Goal: Transaction & Acquisition: Purchase product/service

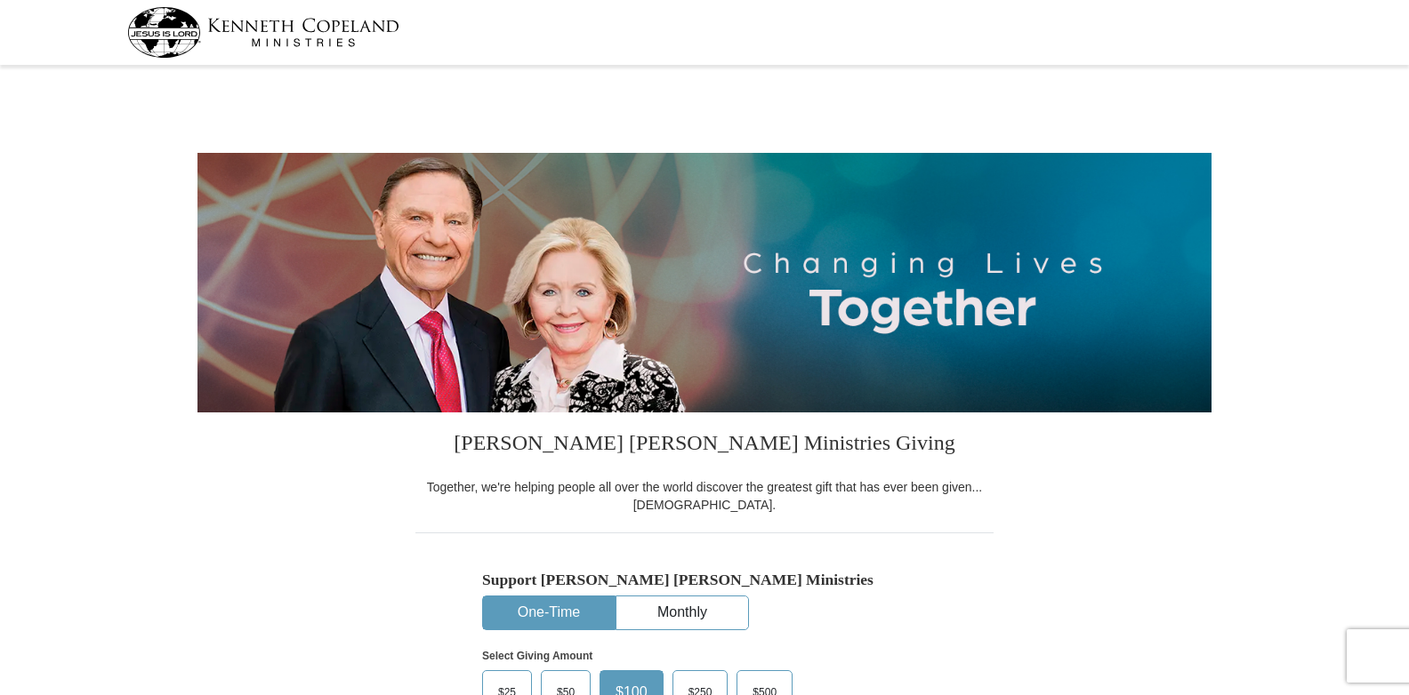
select select "MD"
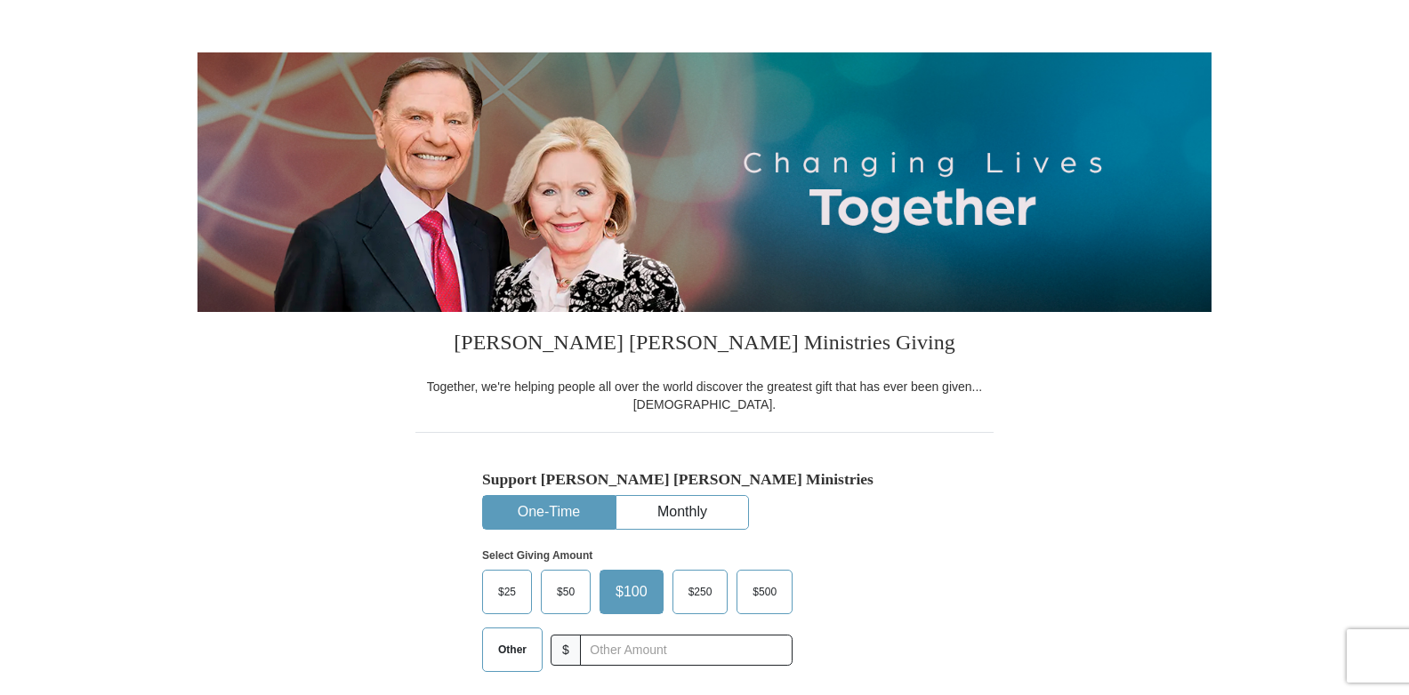
scroll to position [237, 0]
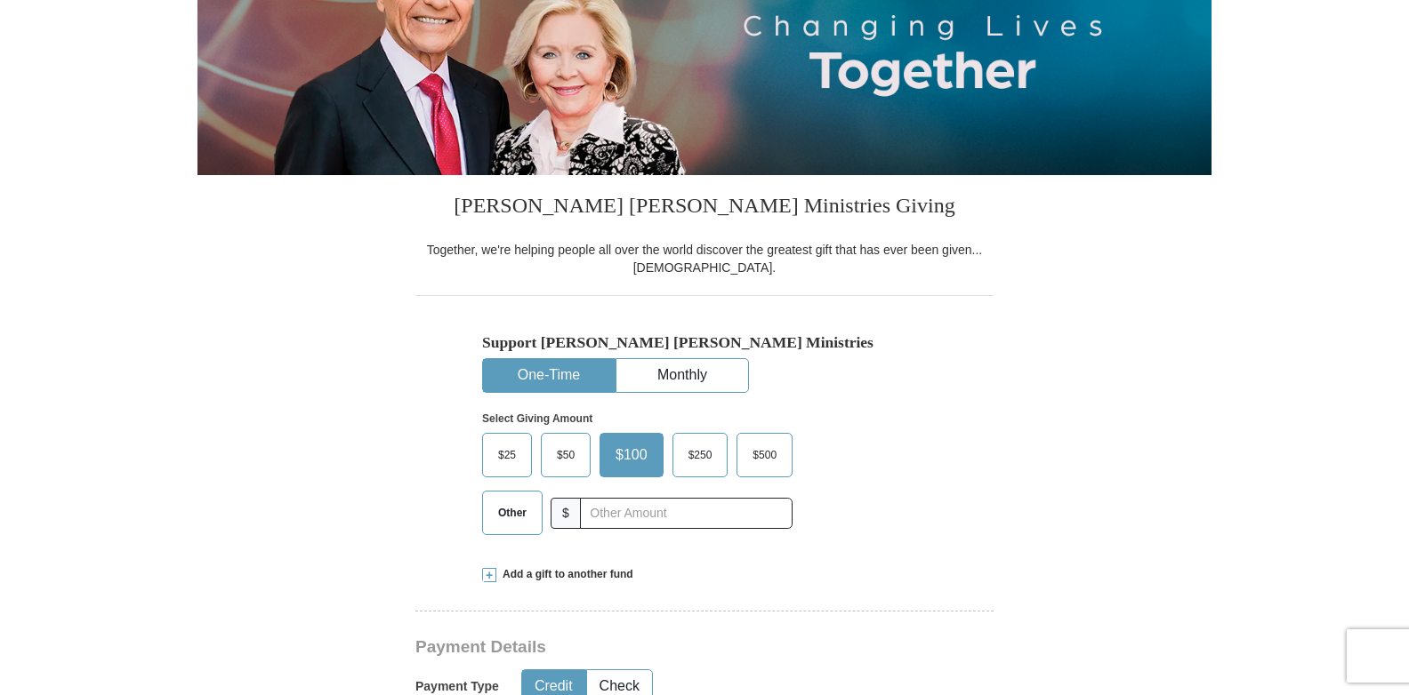
click at [751, 460] on span "$500" at bounding box center [764, 455] width 42 height 27
click at [0, 0] on input "$500" at bounding box center [0, 0] width 0 height 0
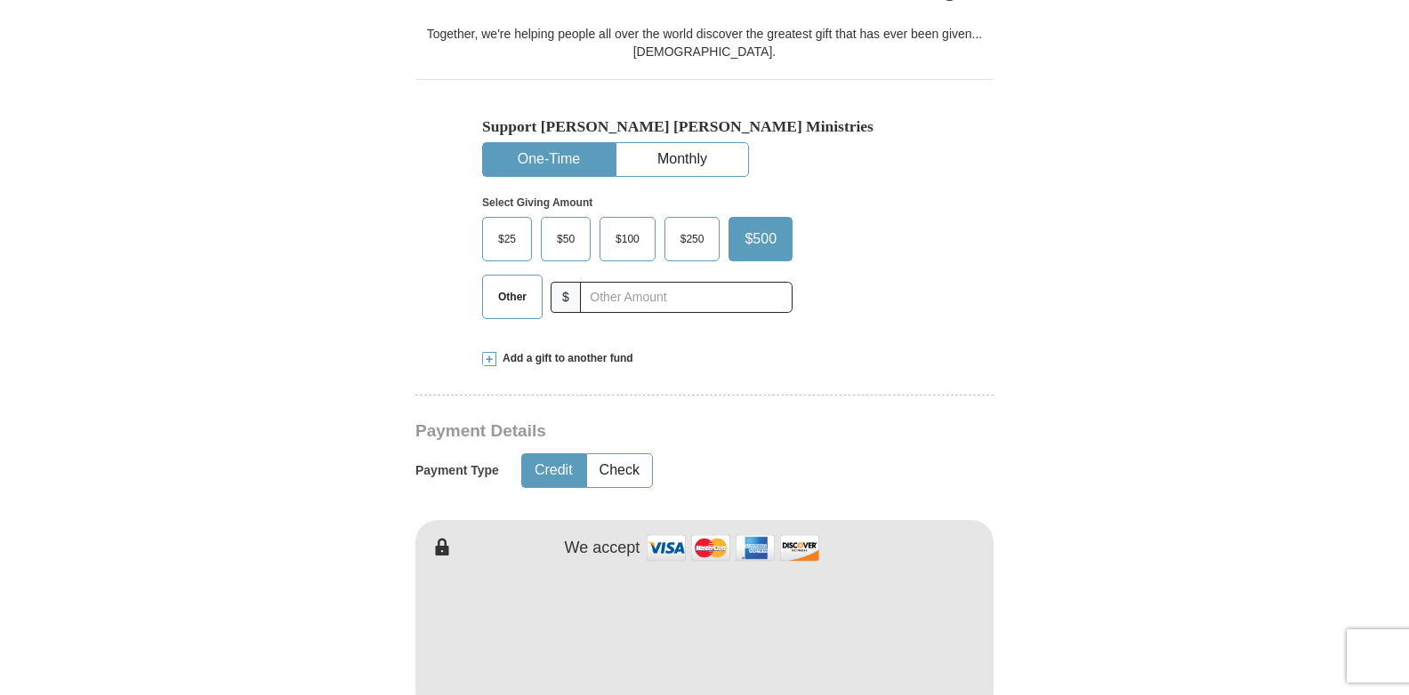
scroll to position [474, 0]
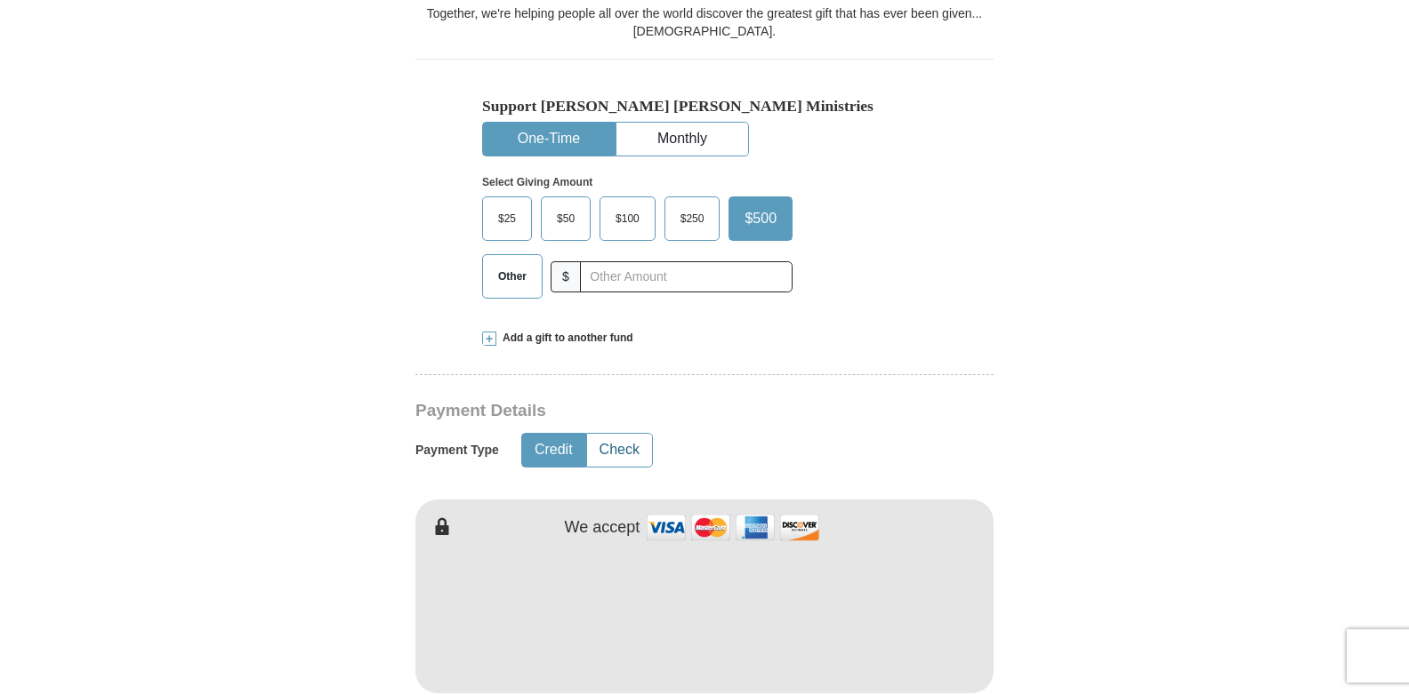
click at [620, 457] on button "Check" at bounding box center [619, 450] width 65 height 33
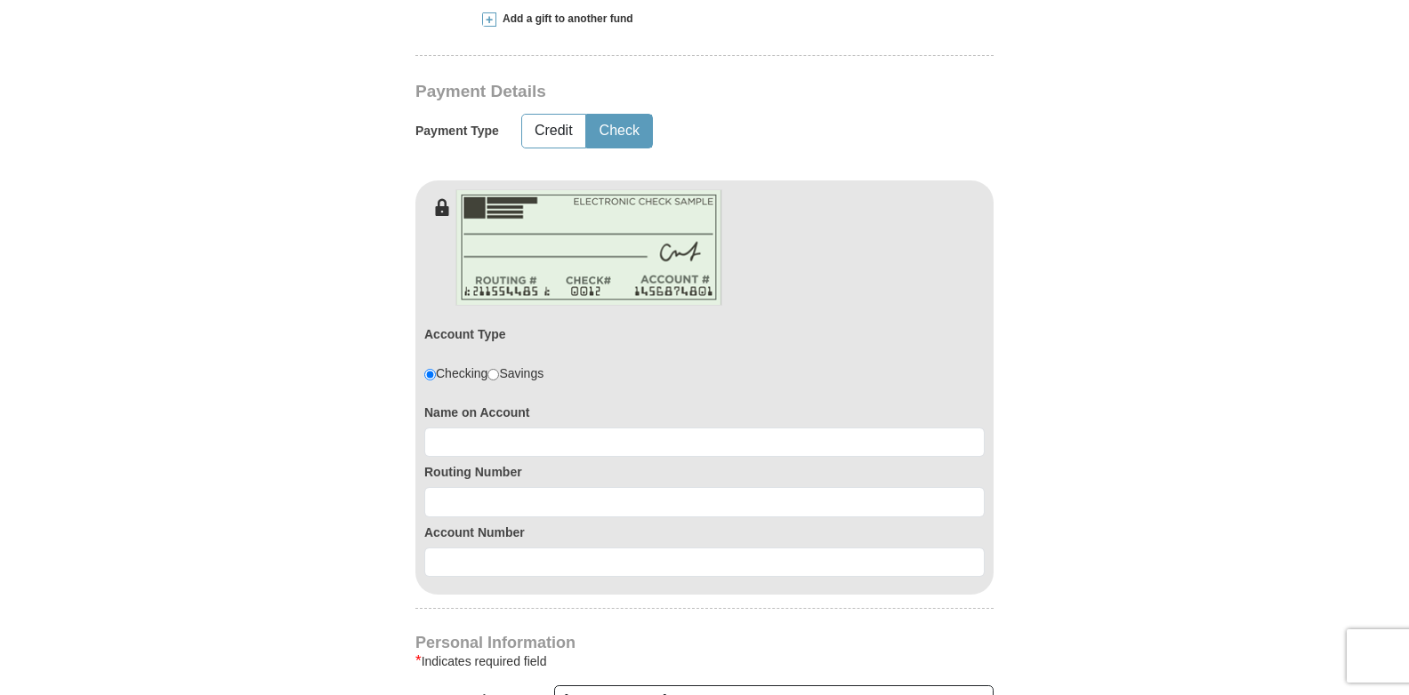
scroll to position [830, 0]
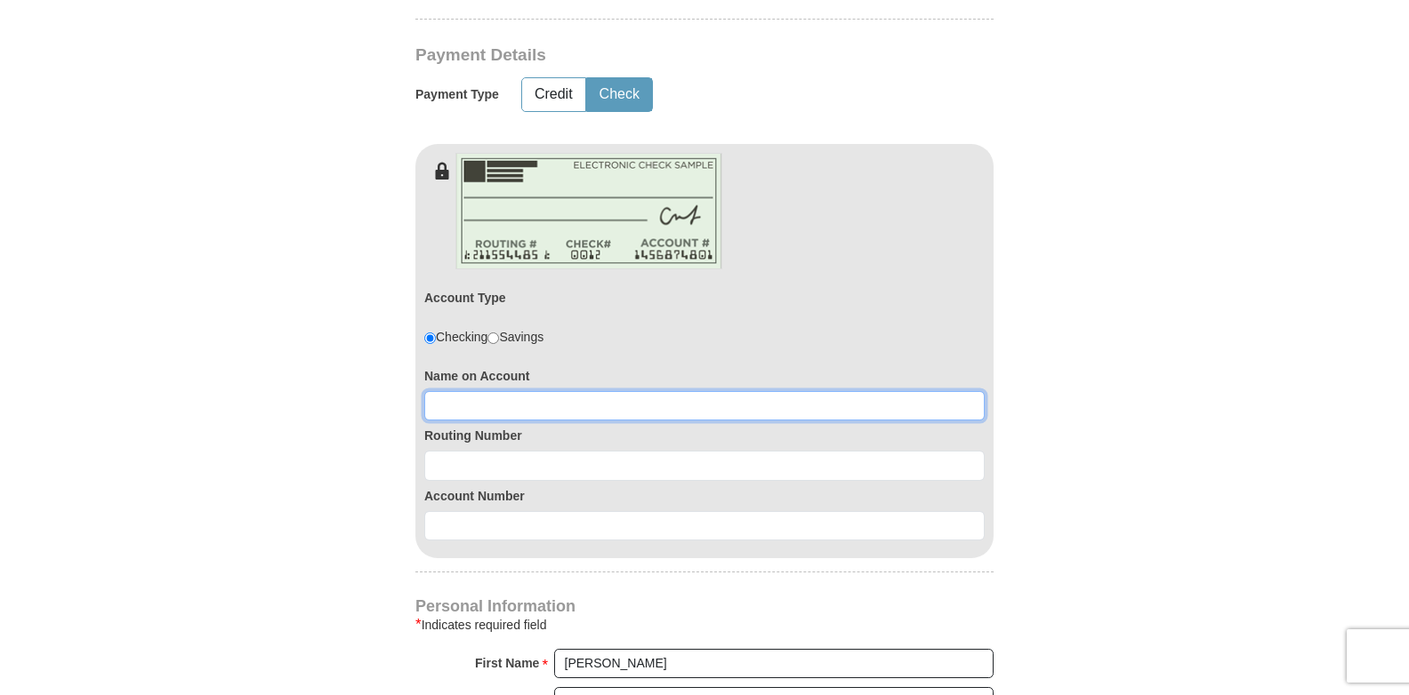
click at [502, 407] on input at bounding box center [704, 406] width 560 height 30
type input "john fitzgerald"
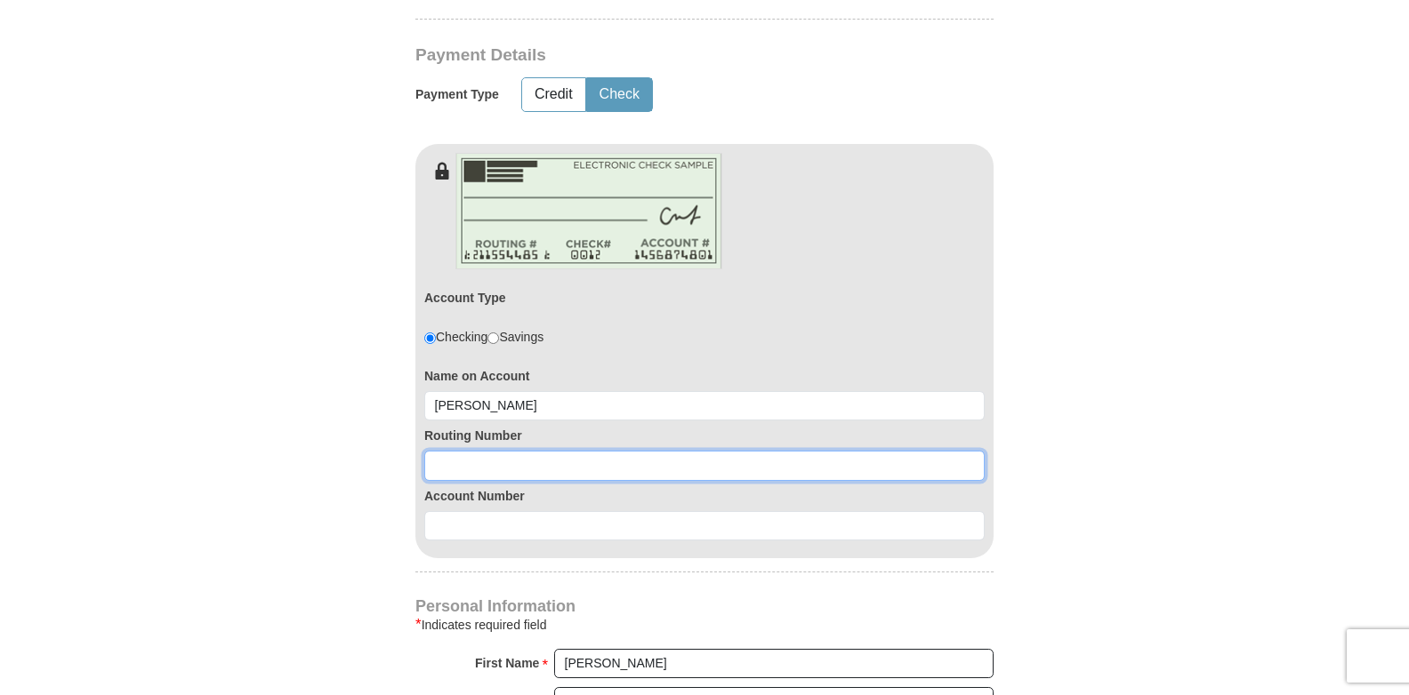
click at [534, 471] on input at bounding box center [704, 466] width 560 height 30
type input "055002707"
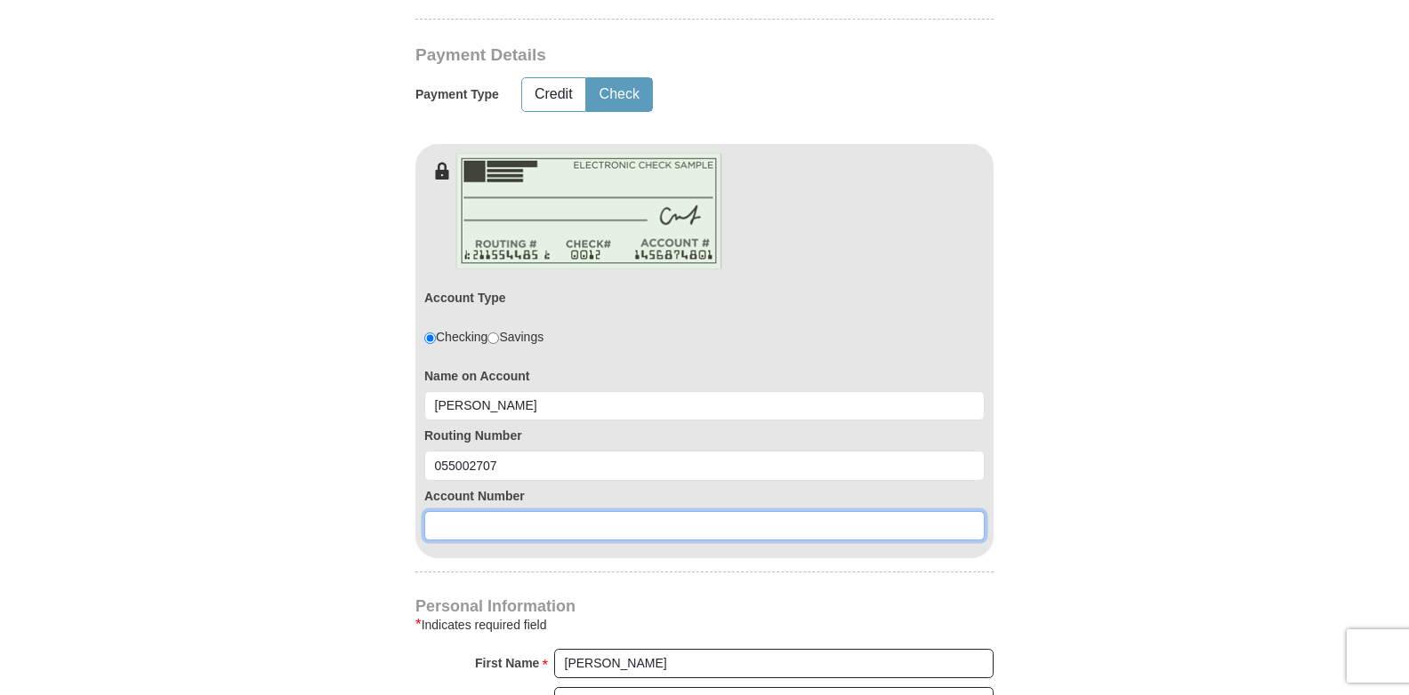
click at [512, 521] on input at bounding box center [704, 526] width 560 height 30
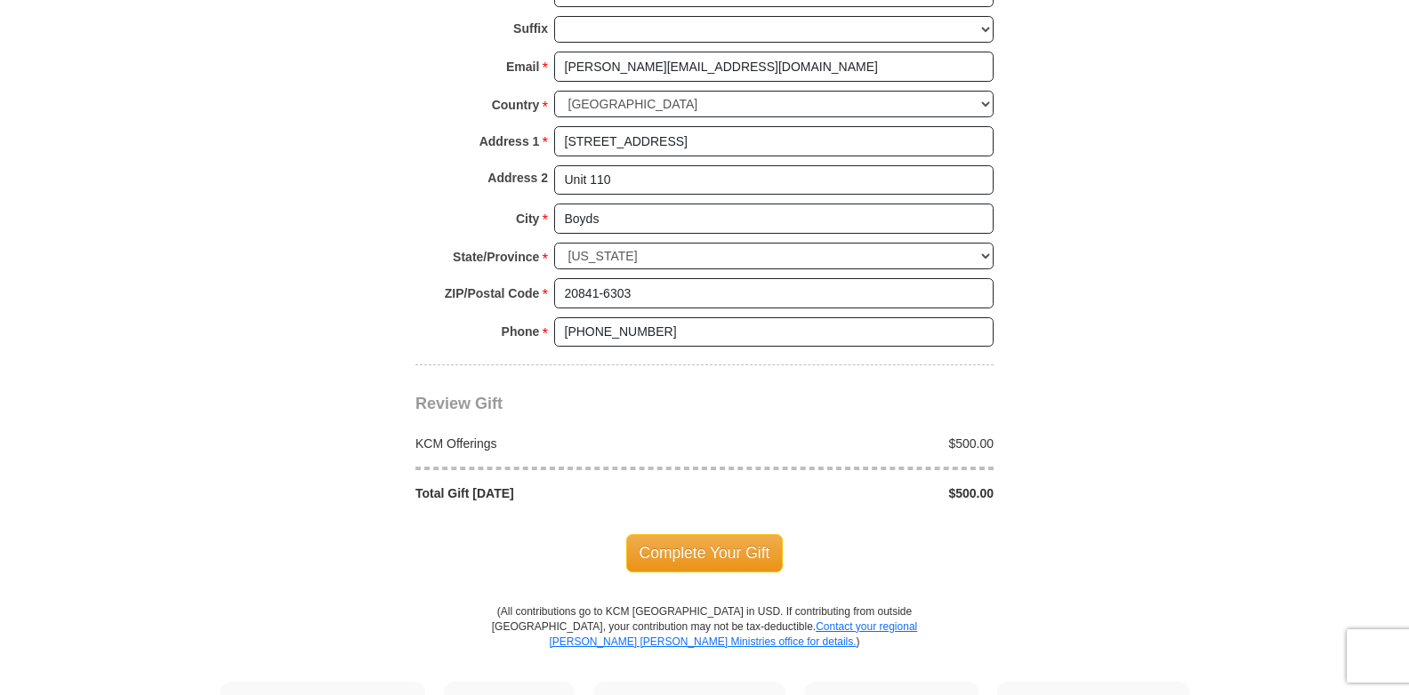
scroll to position [1541, 0]
type input "7053017"
click at [702, 551] on span "Complete Your Gift" at bounding box center [704, 552] width 157 height 37
